Goal: Navigation & Orientation: Find specific page/section

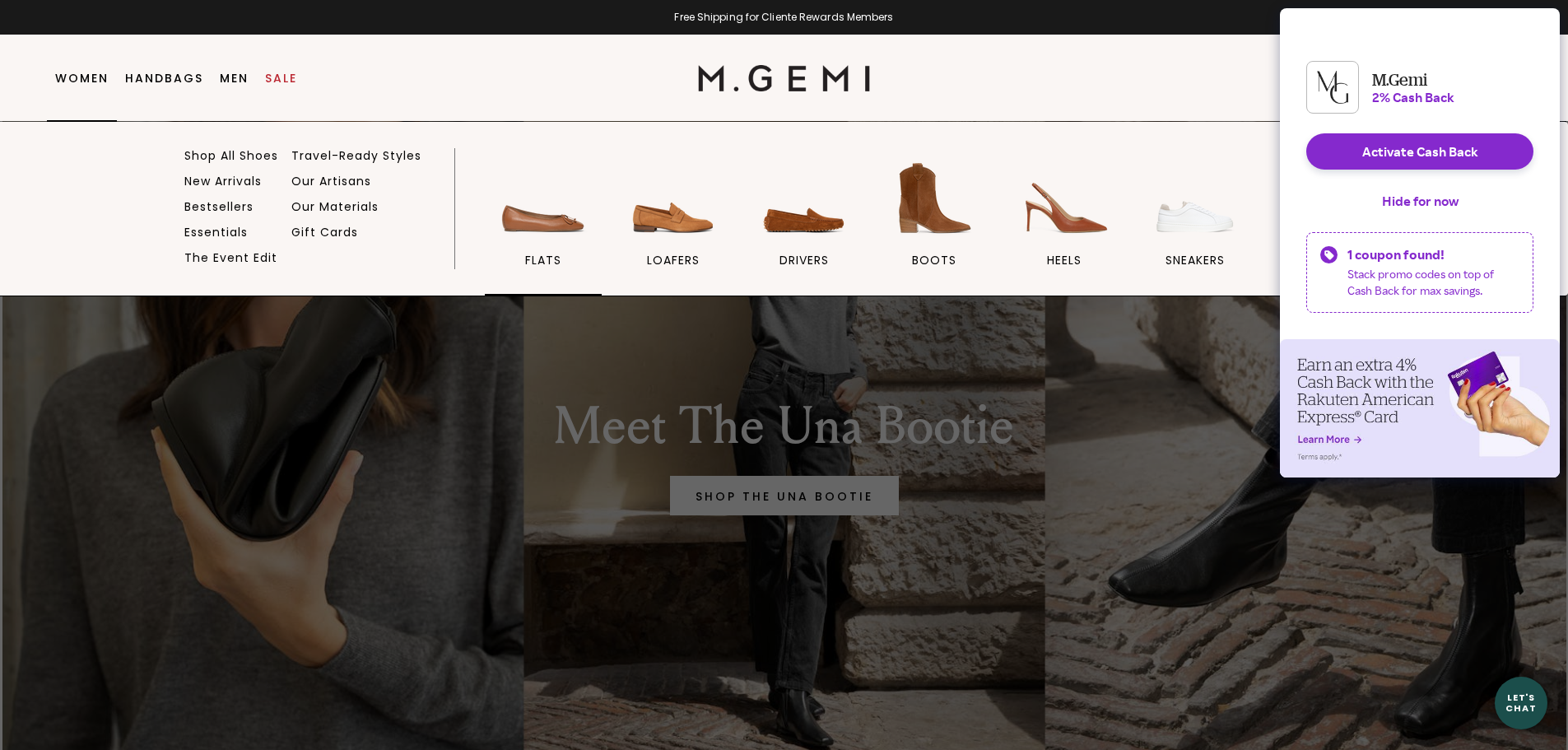
click at [546, 216] on img at bounding box center [543, 198] width 92 height 92
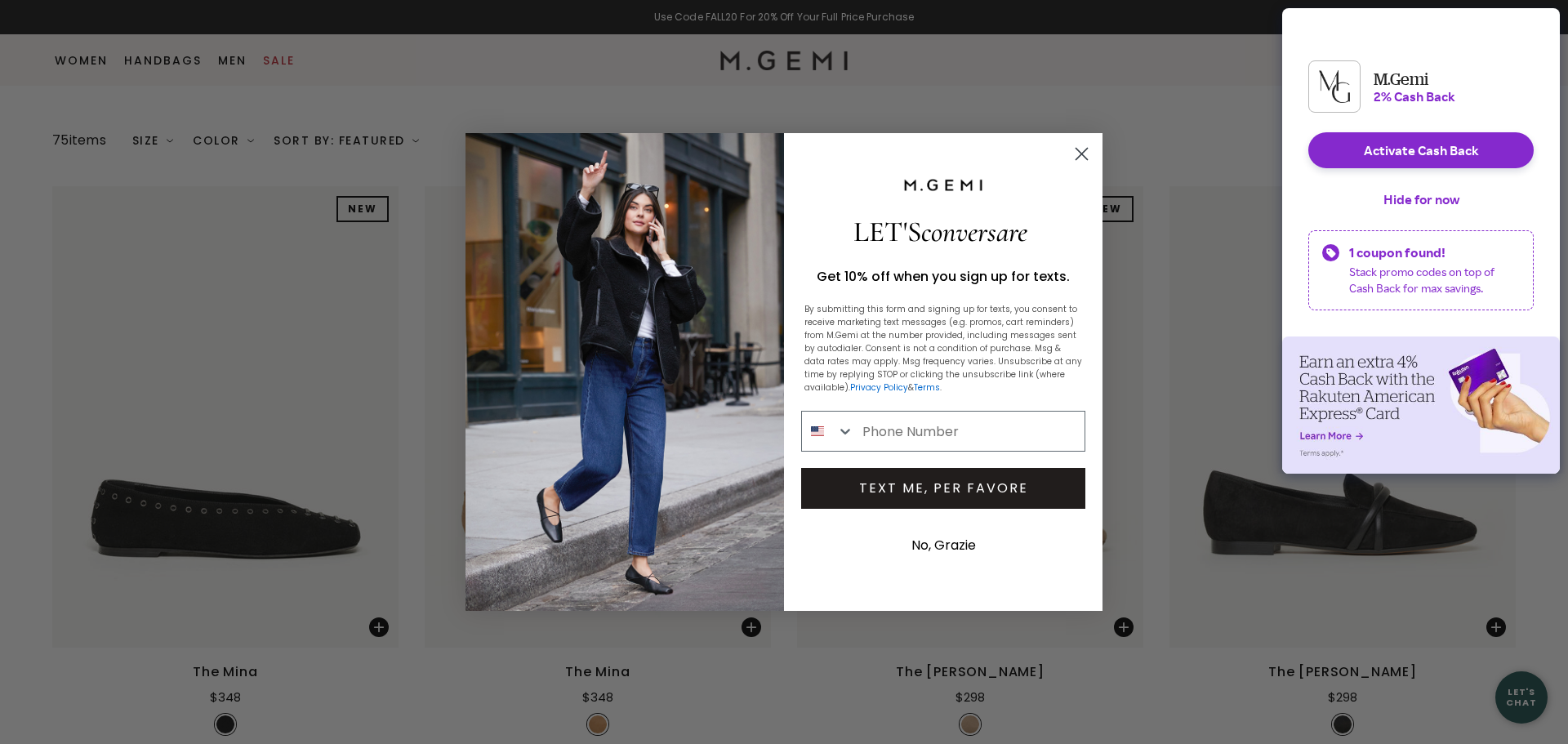
click at [1090, 159] on circle "Close dialog" at bounding box center [1081, 153] width 27 height 27
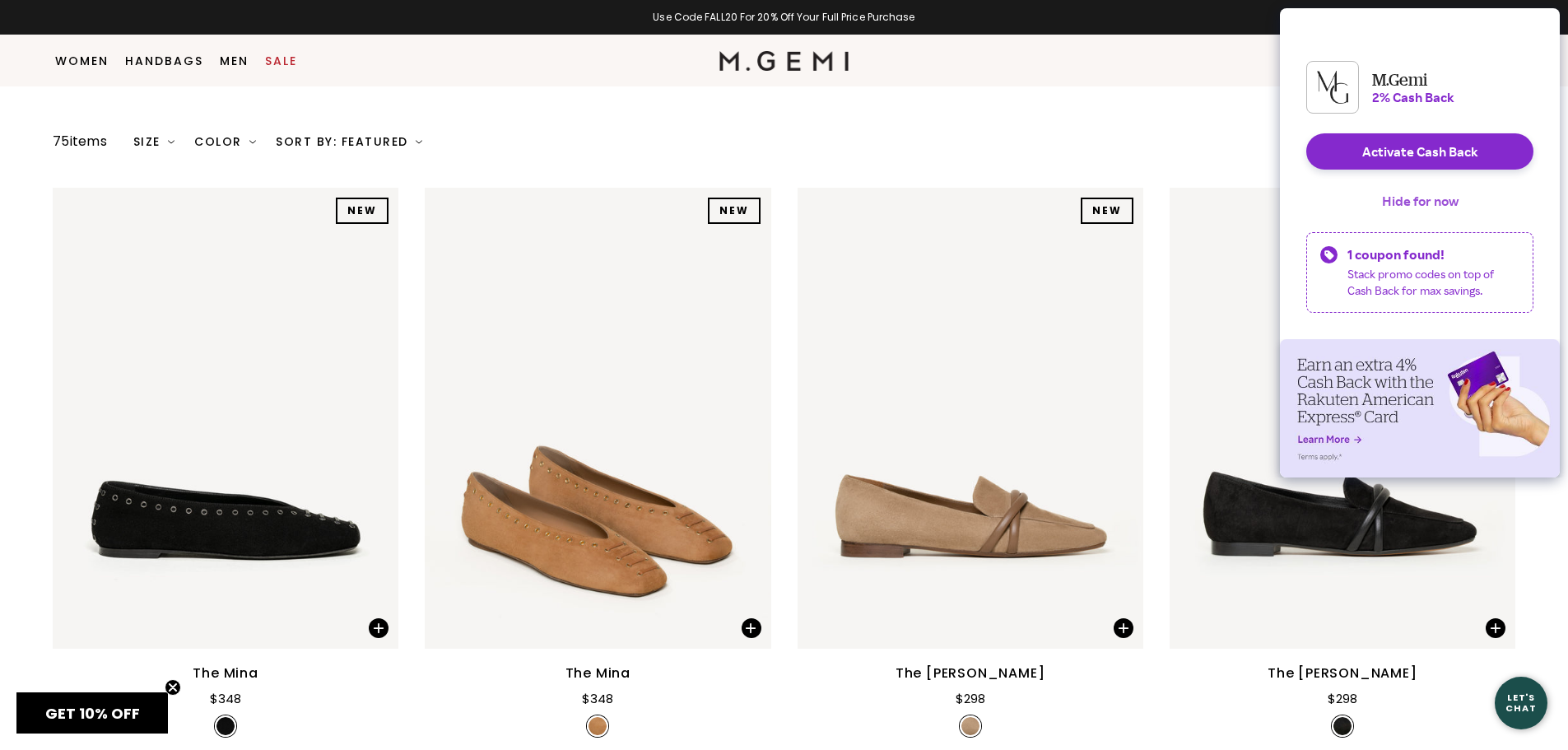
click at [1401, 216] on button "Hide for now" at bounding box center [1420, 201] width 103 height 36
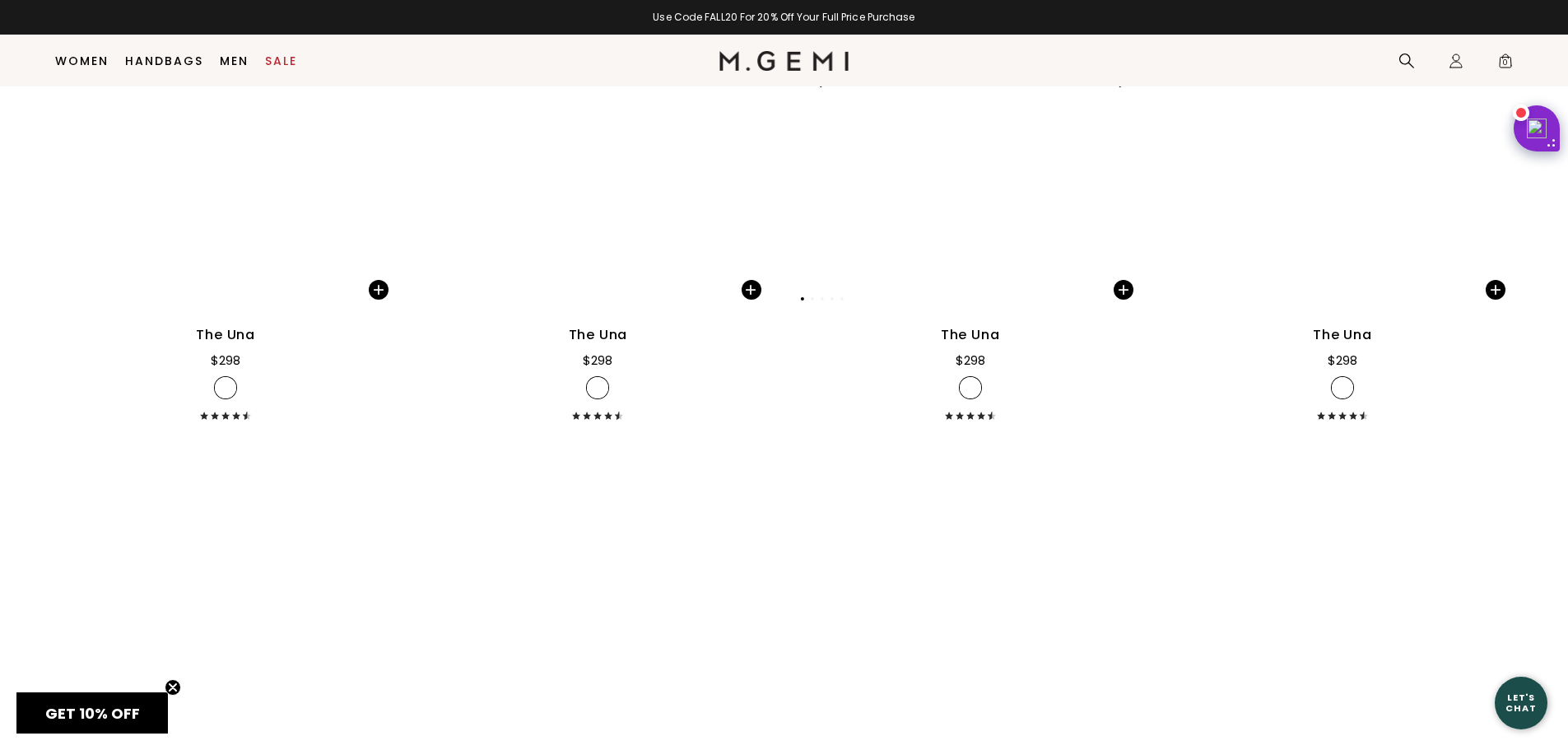
scroll to position [5726, 0]
